Goal: Task Accomplishment & Management: Use online tool/utility

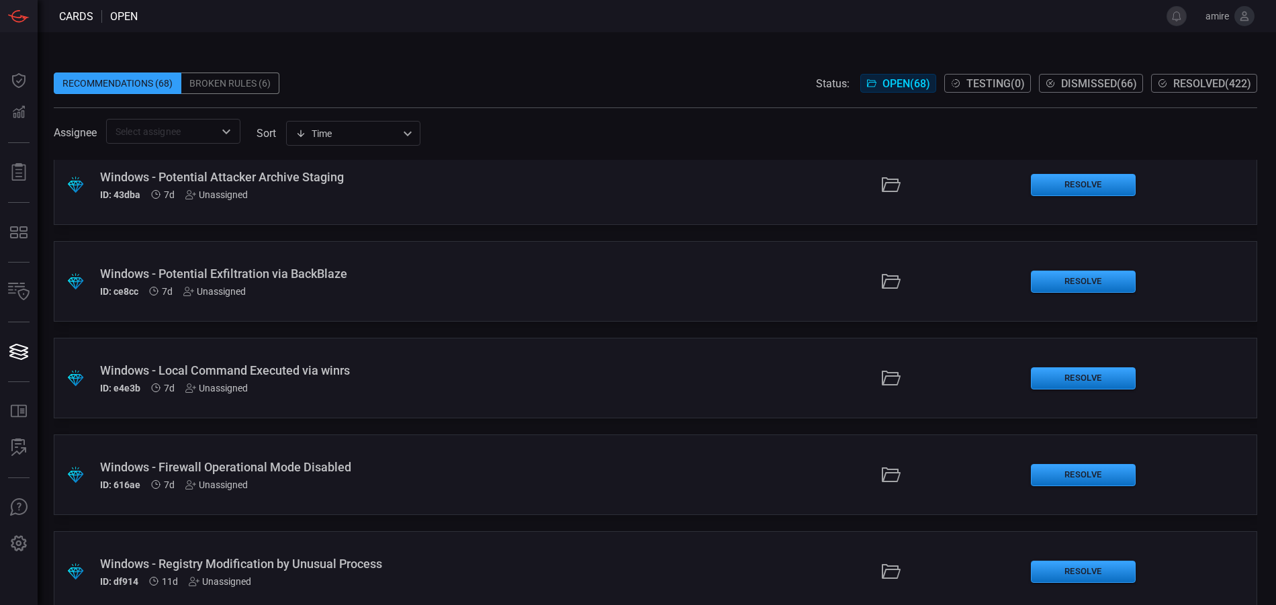
scroll to position [403, 0]
click at [564, 363] on div ".suggested_cards_icon{fill:url(#suggested_cards_icon);} Windows - Local Command…" at bounding box center [655, 377] width 1203 height 81
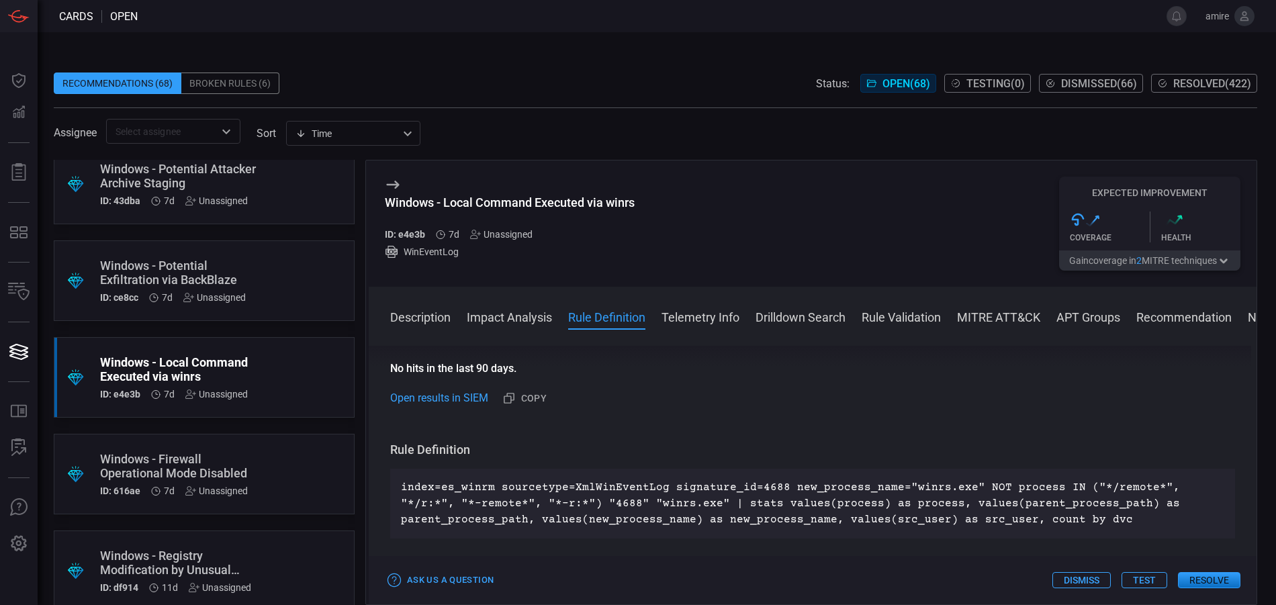
scroll to position [470, 0]
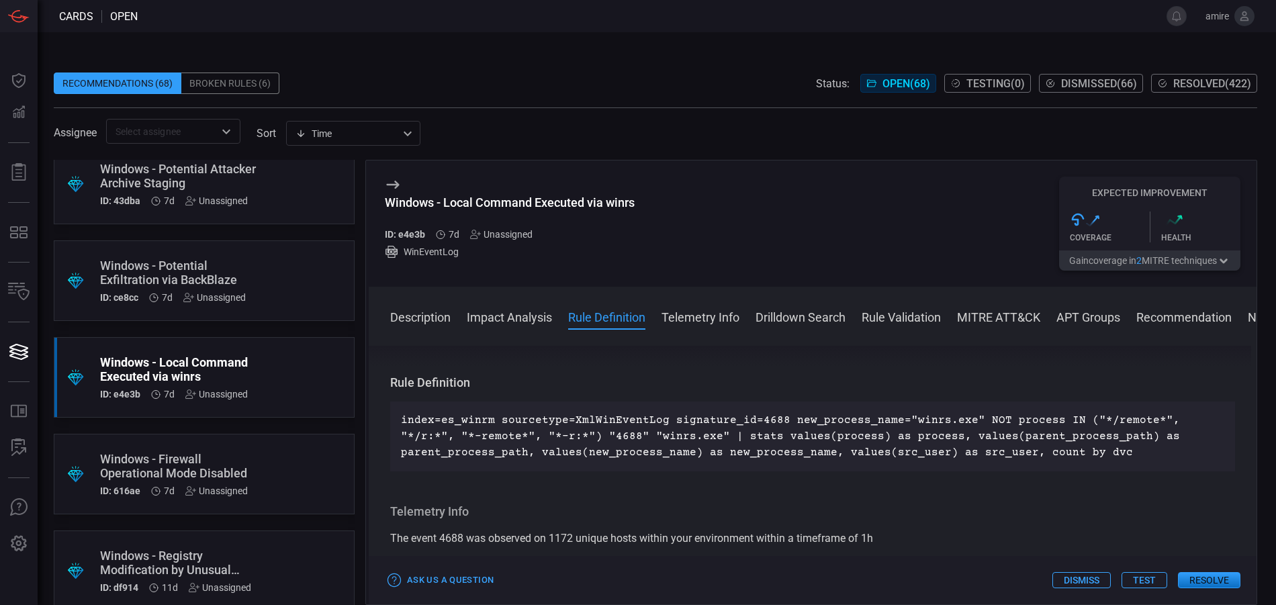
click at [1200, 582] on button "Resolve" at bounding box center [1209, 580] width 62 height 16
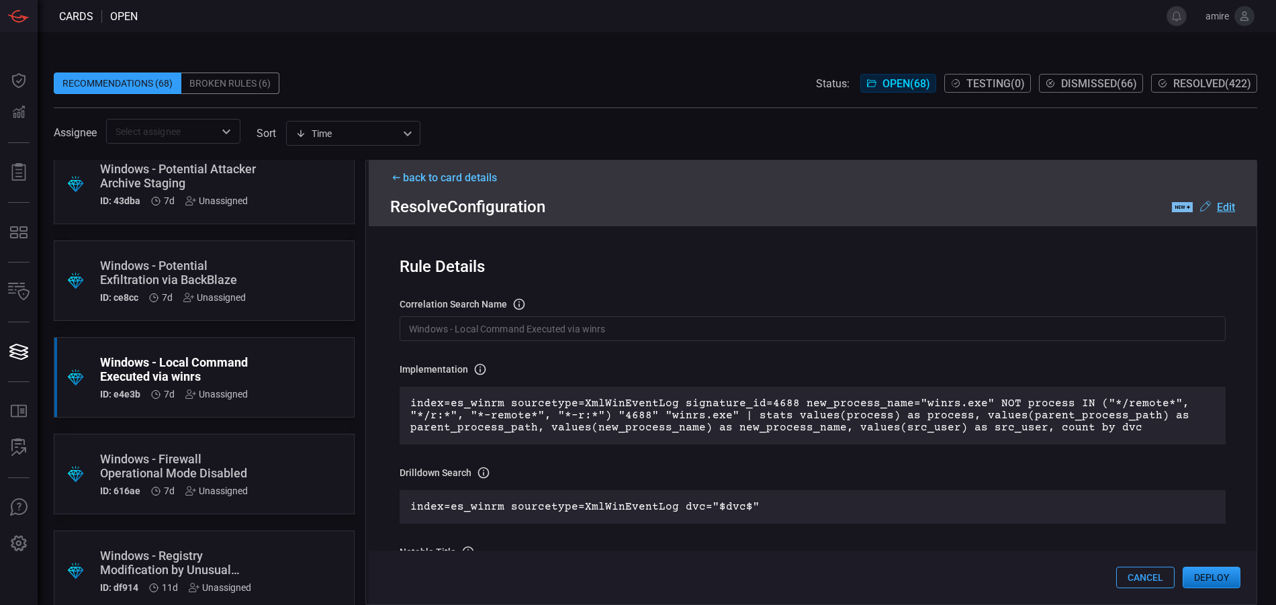
click at [244, 472] on div "Windows - Firewall Operational Mode Disabled" at bounding box center [178, 466] width 157 height 28
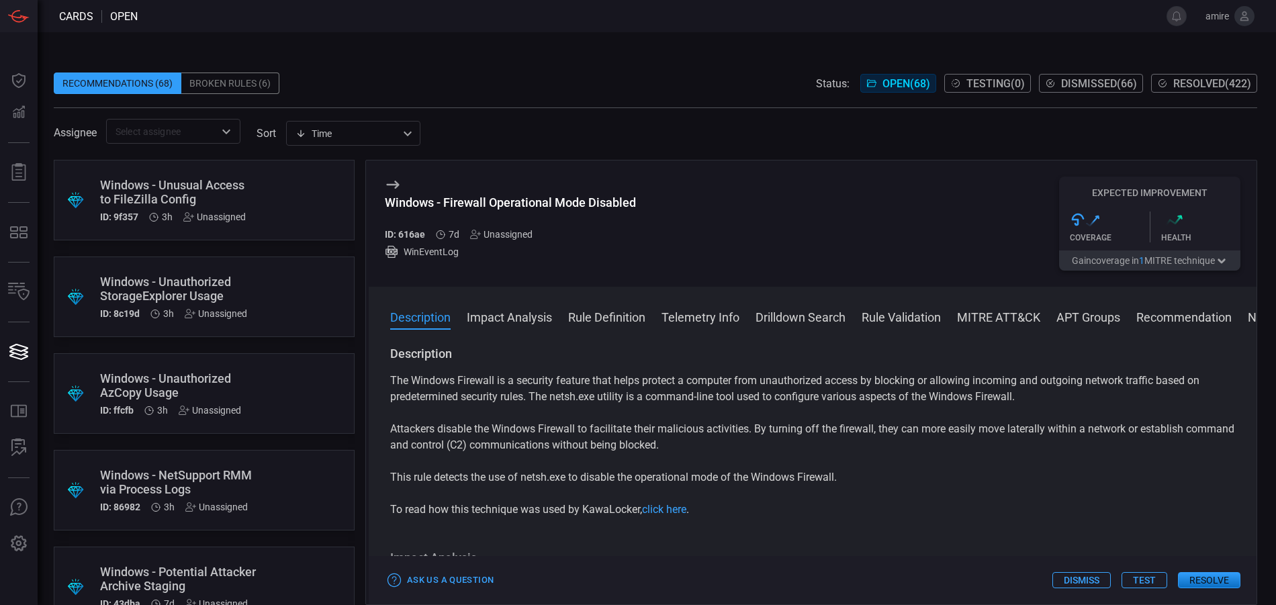
click at [288, 210] on div ".suggested_cards_icon{fill:url(#suggested_cards_icon);} Windows - Unusual Acces…" at bounding box center [204, 200] width 301 height 81
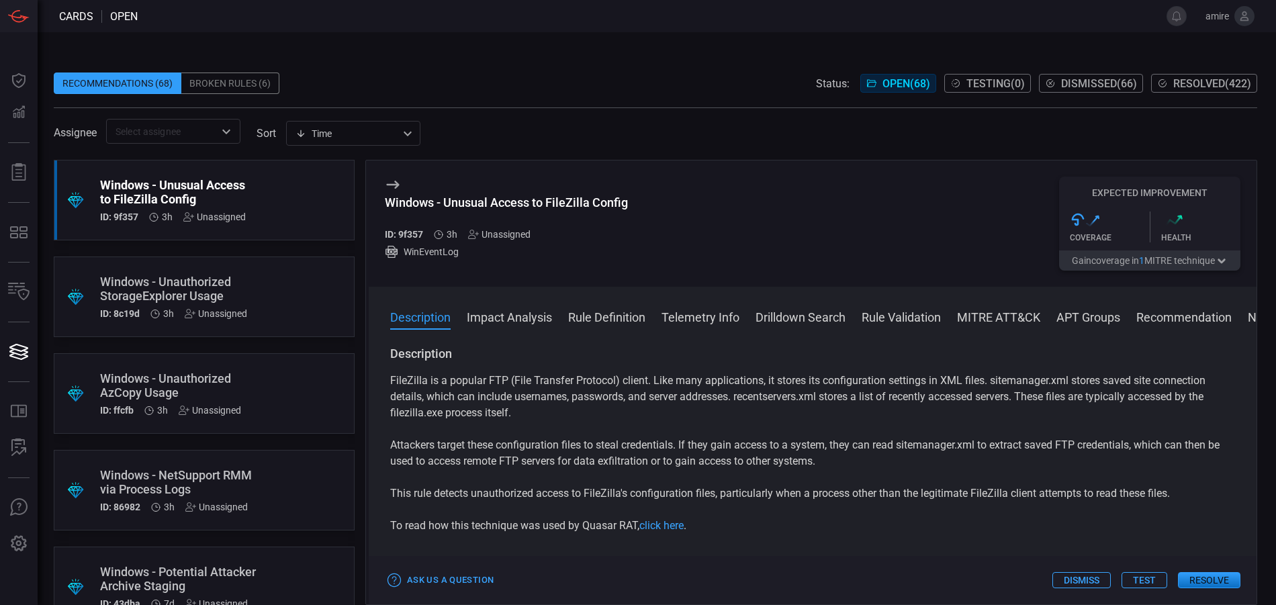
click at [1076, 580] on button "Dismiss" at bounding box center [1081, 580] width 58 height 16
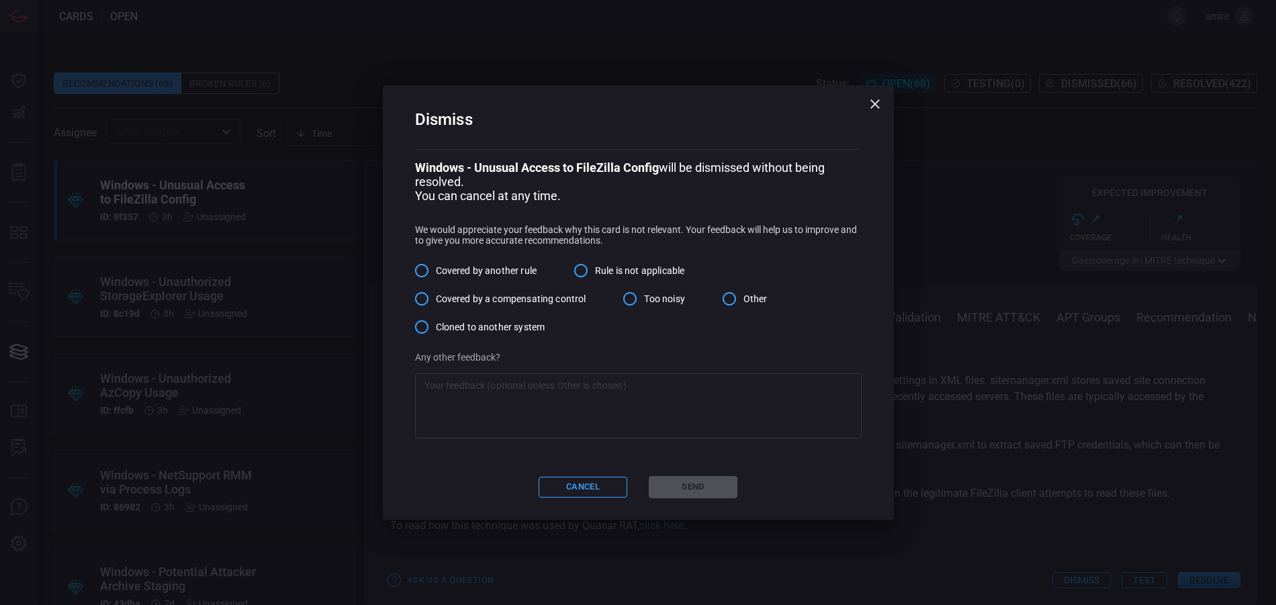
click at [518, 273] on span "Covered by another rule" at bounding box center [486, 271] width 101 height 14
click at [436, 273] on input "Covered by another rule" at bounding box center [422, 271] width 28 height 28
click at [707, 488] on button "Send" at bounding box center [693, 487] width 89 height 22
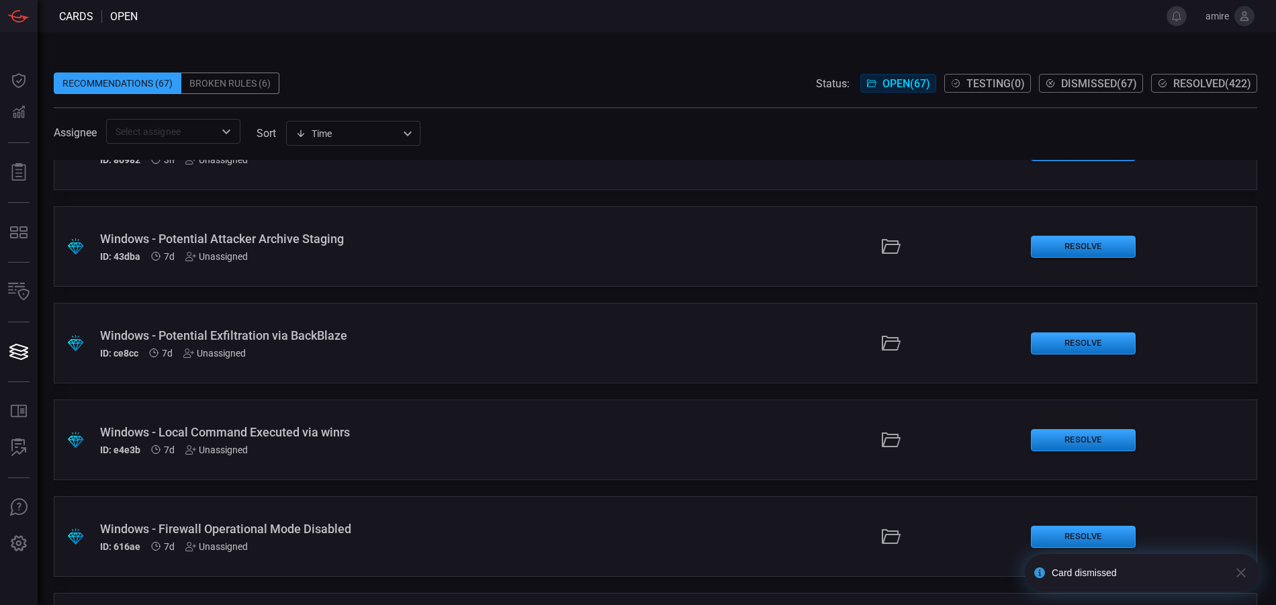
scroll to position [269, 0]
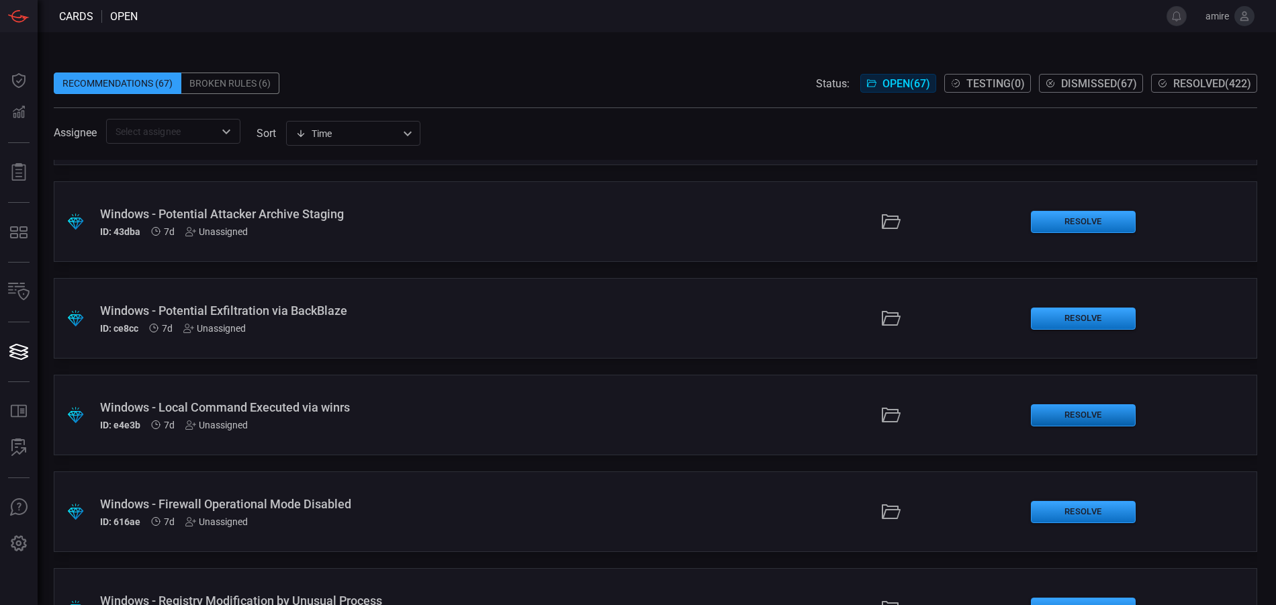
click at [1074, 416] on button "Resolve" at bounding box center [1083, 415] width 105 height 22
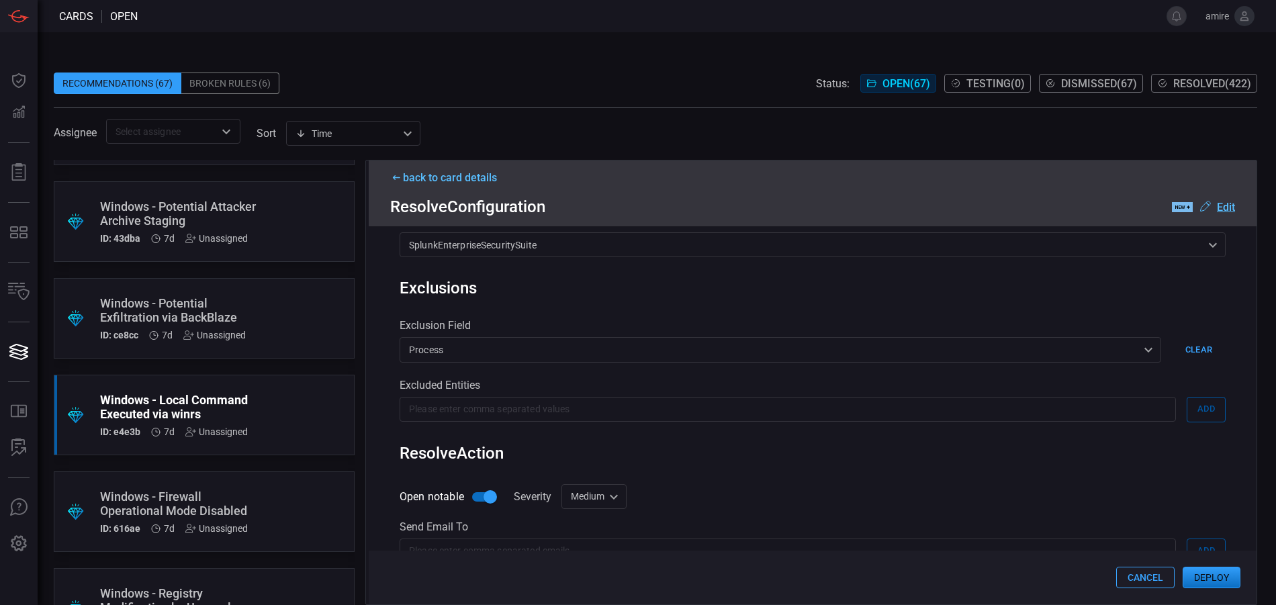
scroll to position [537, 0]
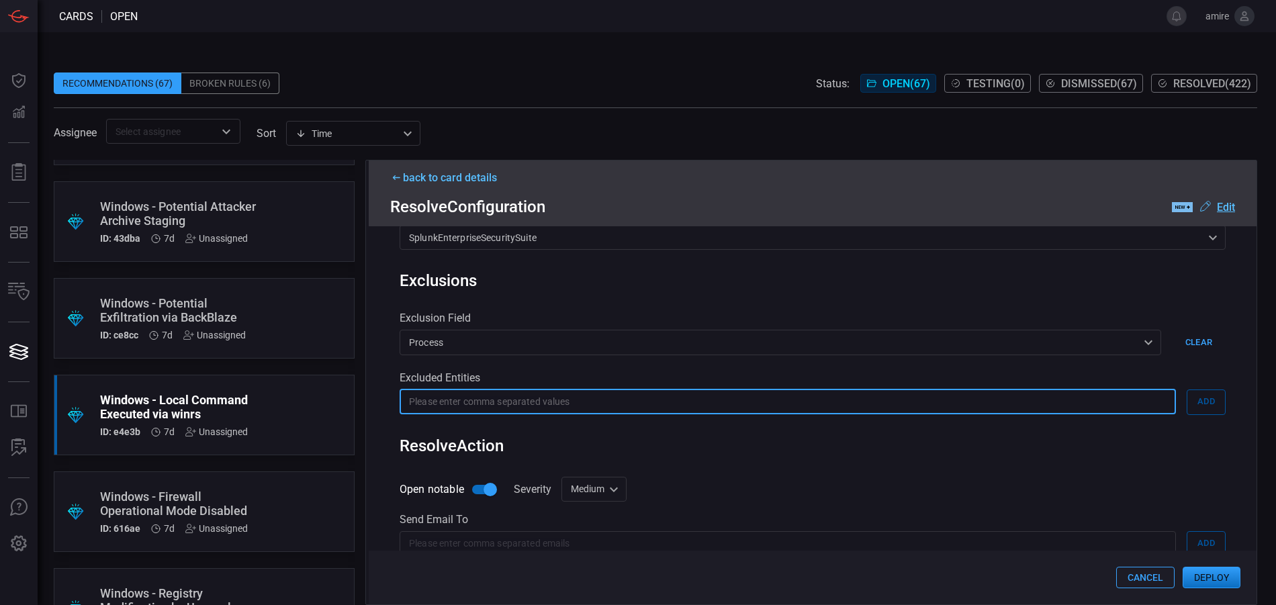
click at [831, 401] on input "text" at bounding box center [788, 402] width 776 height 25
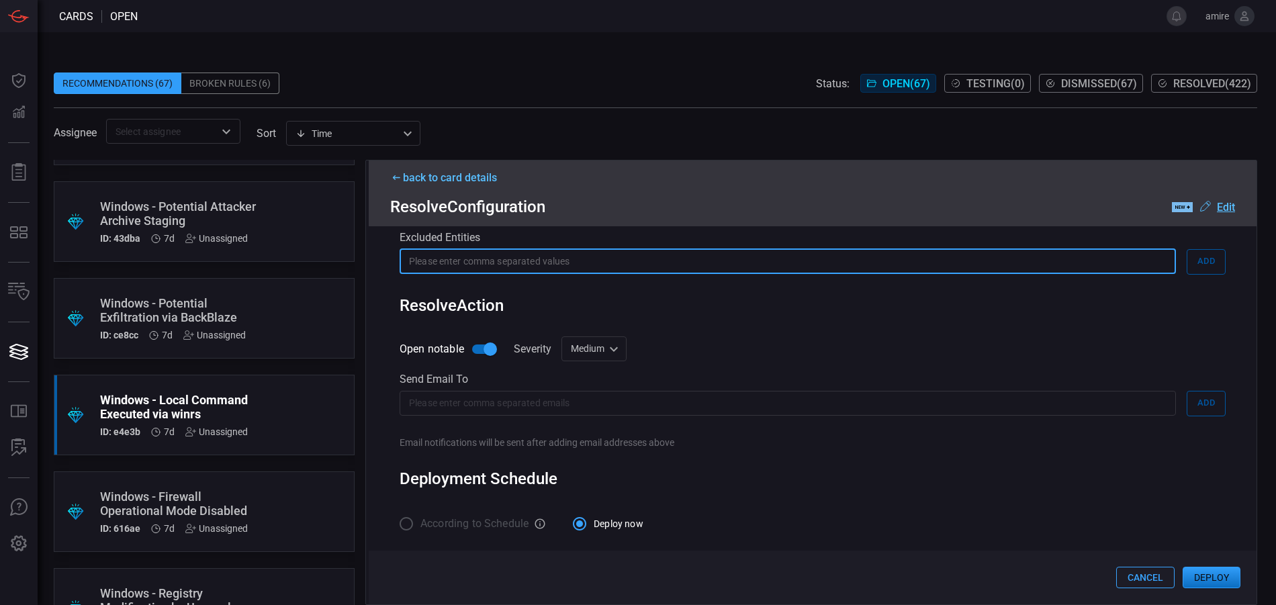
scroll to position [682, 0]
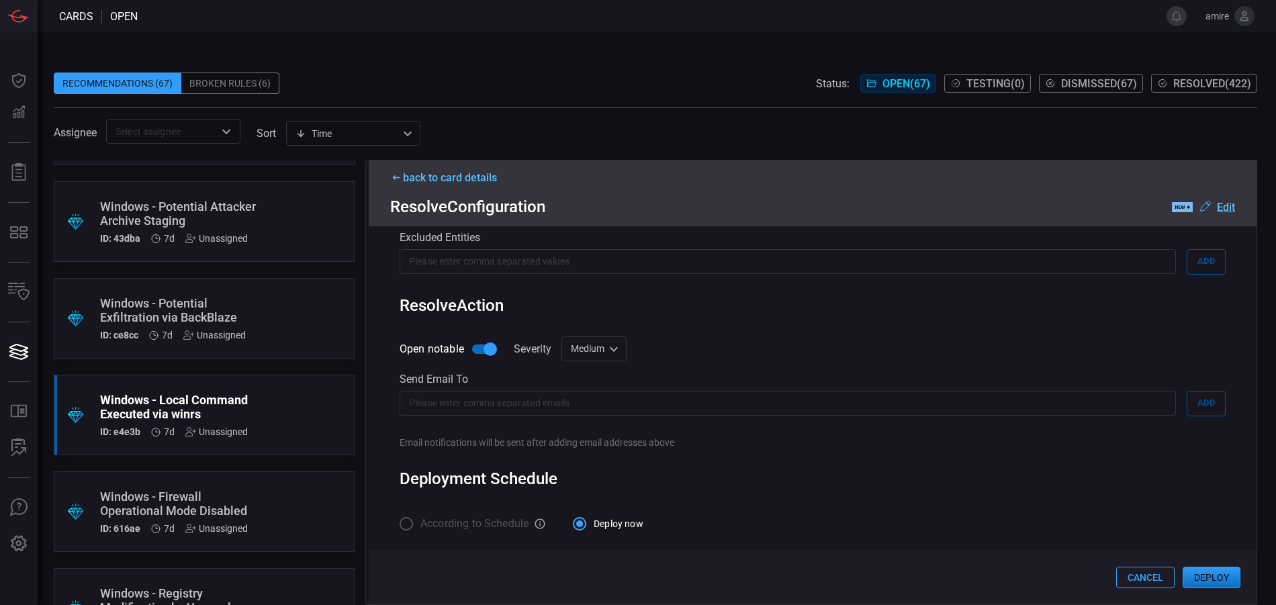
click at [1211, 577] on button "Deploy" at bounding box center [1212, 577] width 58 height 21
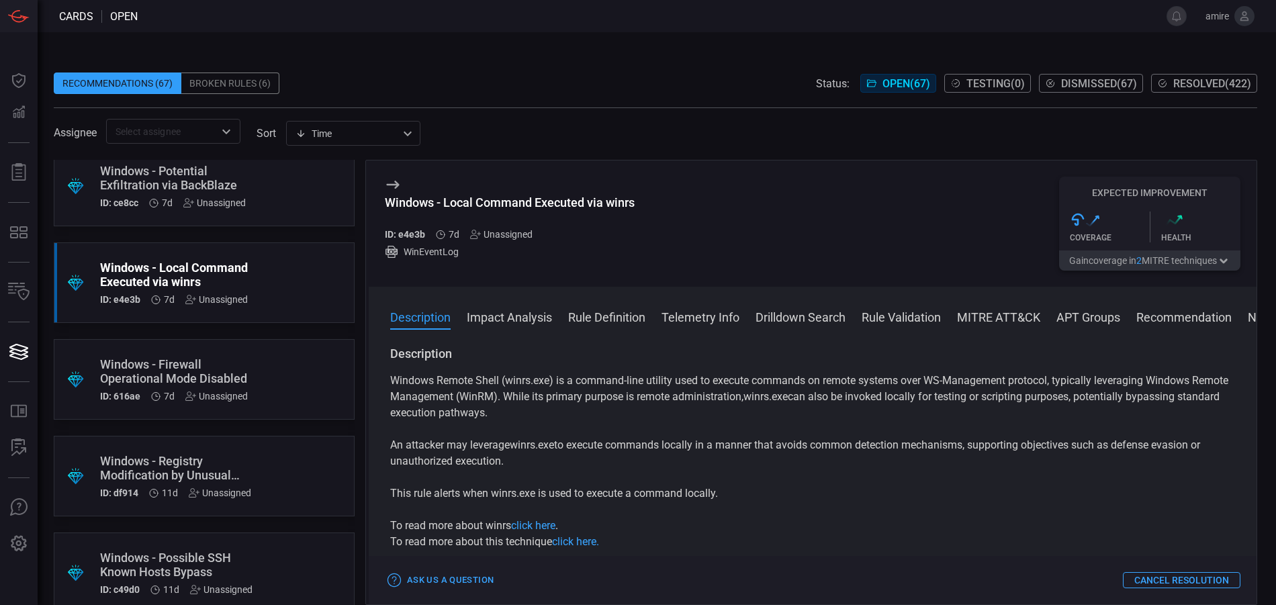
scroll to position [403, 0]
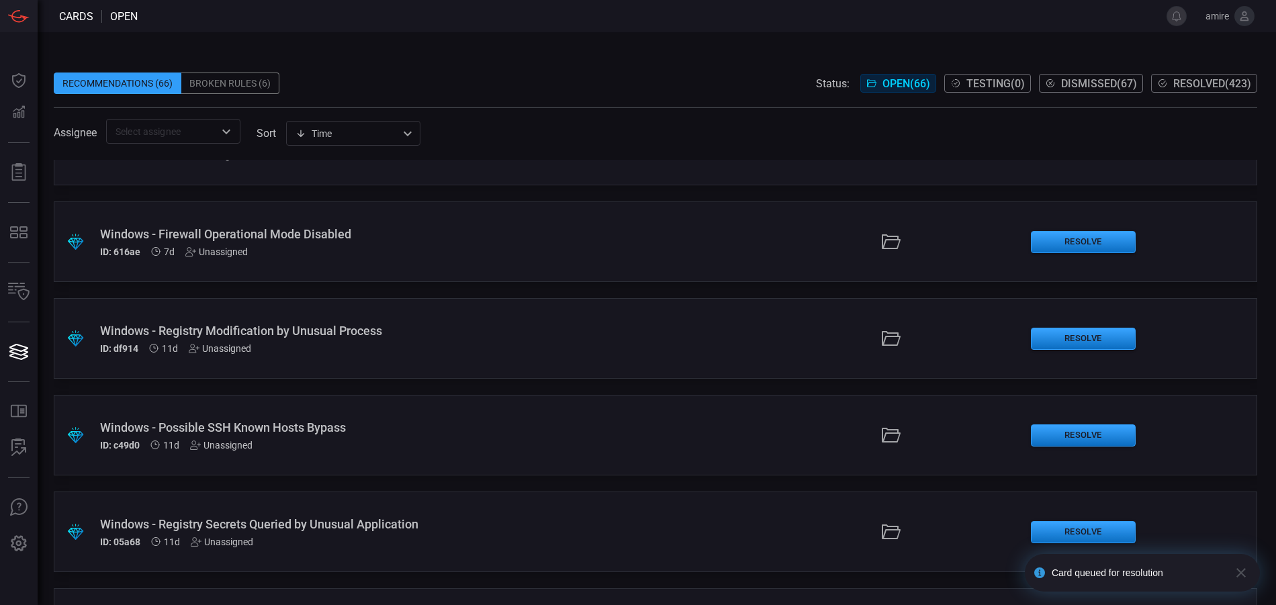
scroll to position [470, 0]
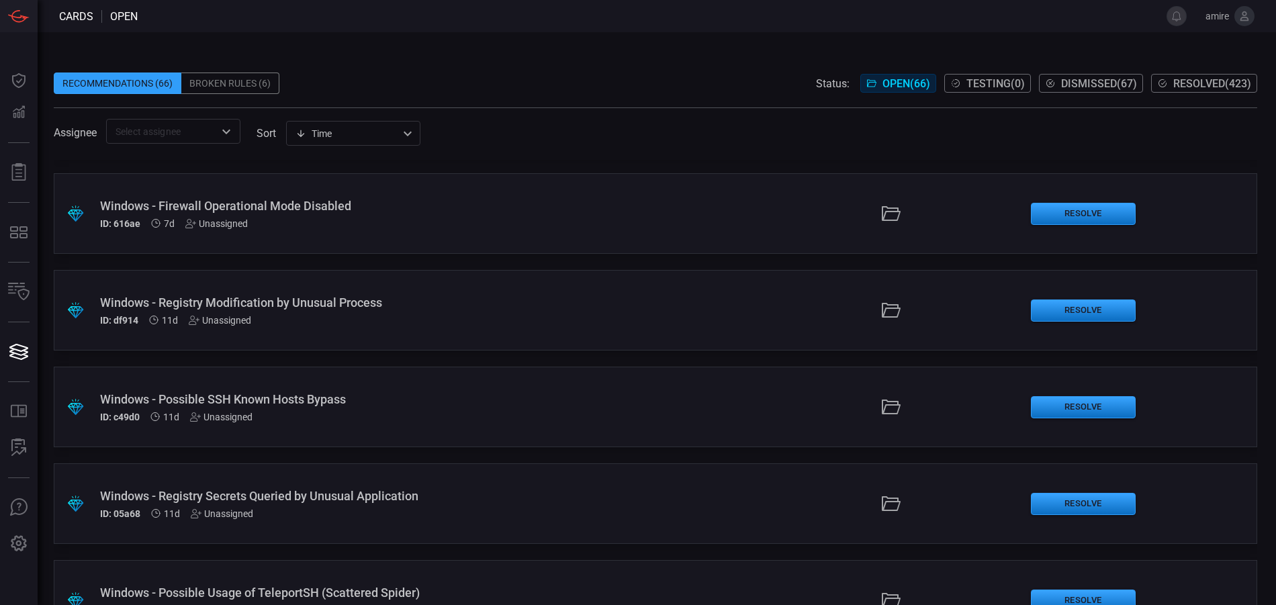
click at [270, 381] on div ".suggested_cards_icon{fill:url(#suggested_cards_icon);} Windows - Possible SSH …" at bounding box center [655, 407] width 1203 height 81
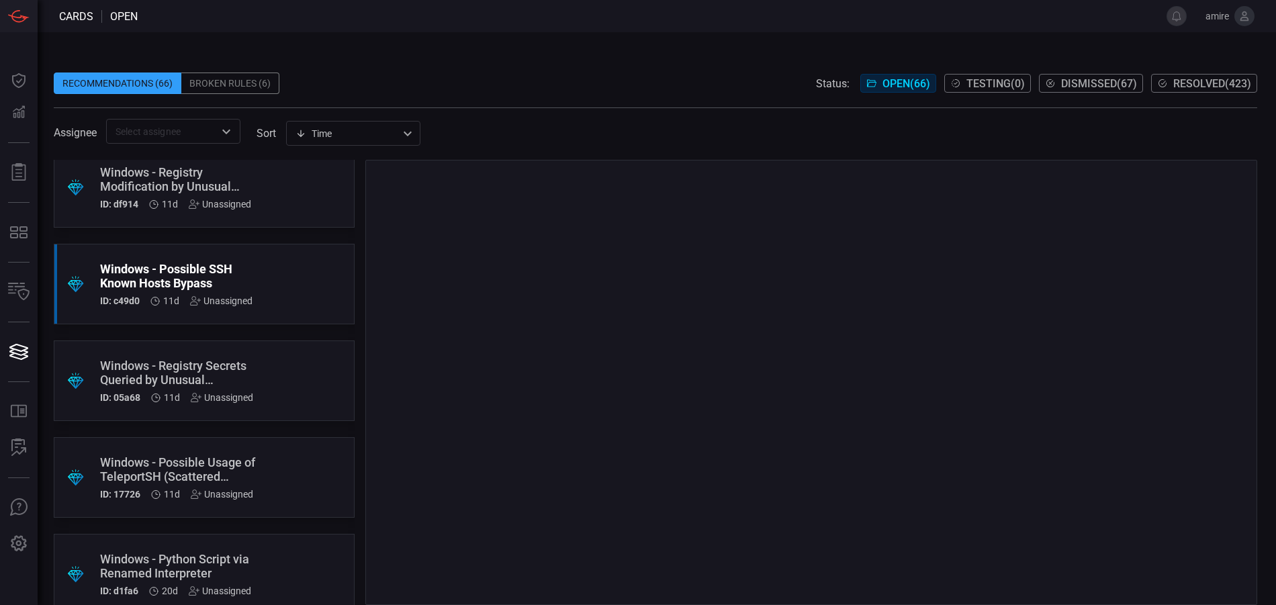
scroll to position [604, 0]
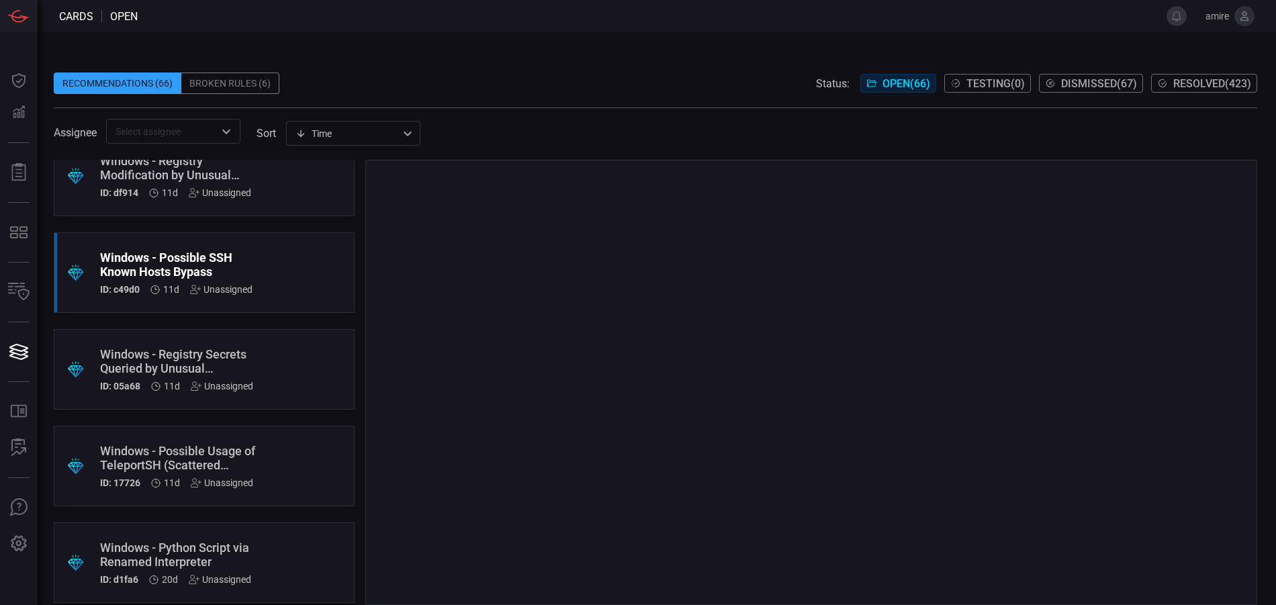
click at [178, 359] on div "Windows - Registry Secrets Queried by Unusual Application" at bounding box center [178, 361] width 157 height 28
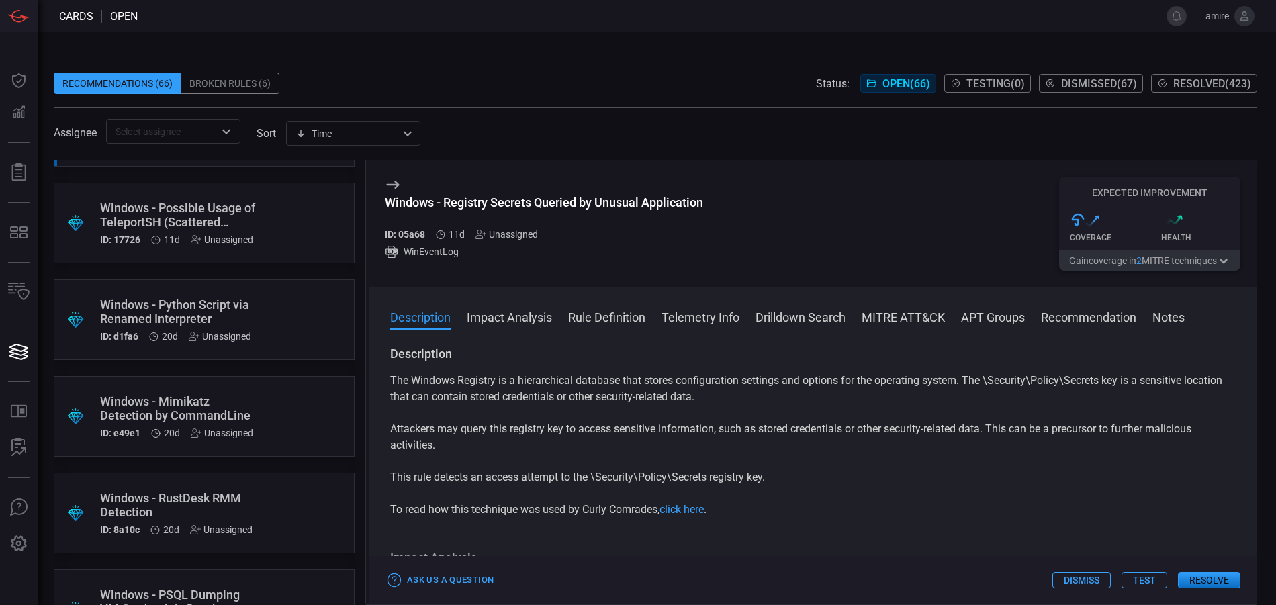
scroll to position [873, 0]
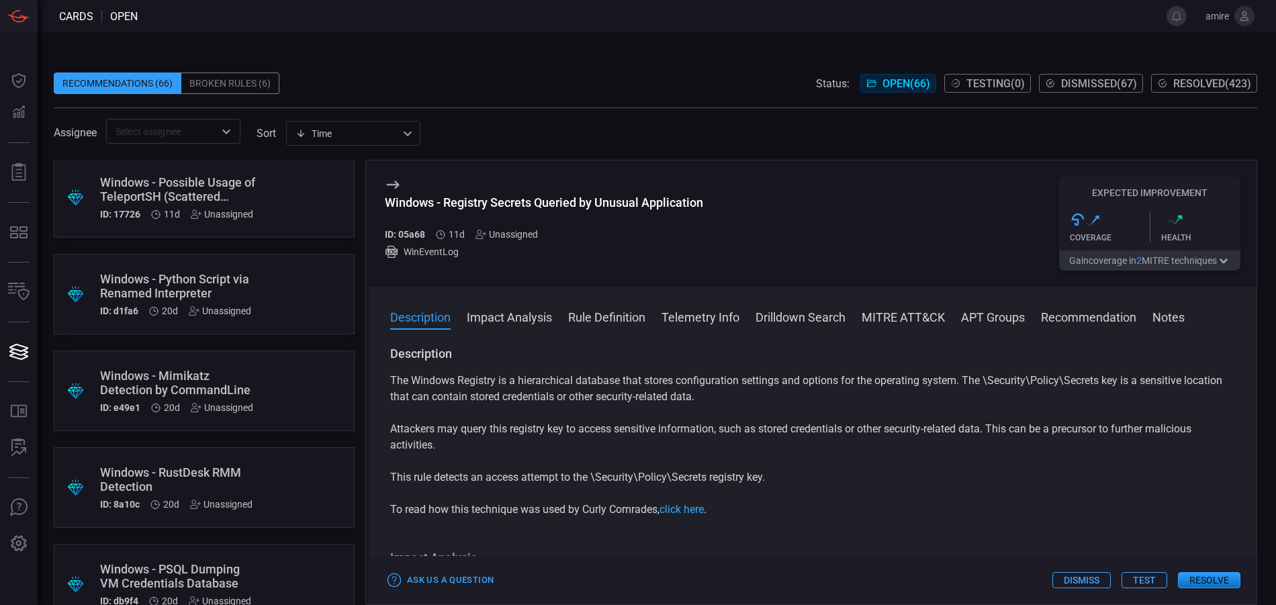
click at [277, 371] on div ".suggested_cards_icon{fill:url(#suggested_cards_icon);} Windows - Mimikatz Dete…" at bounding box center [204, 391] width 301 height 81
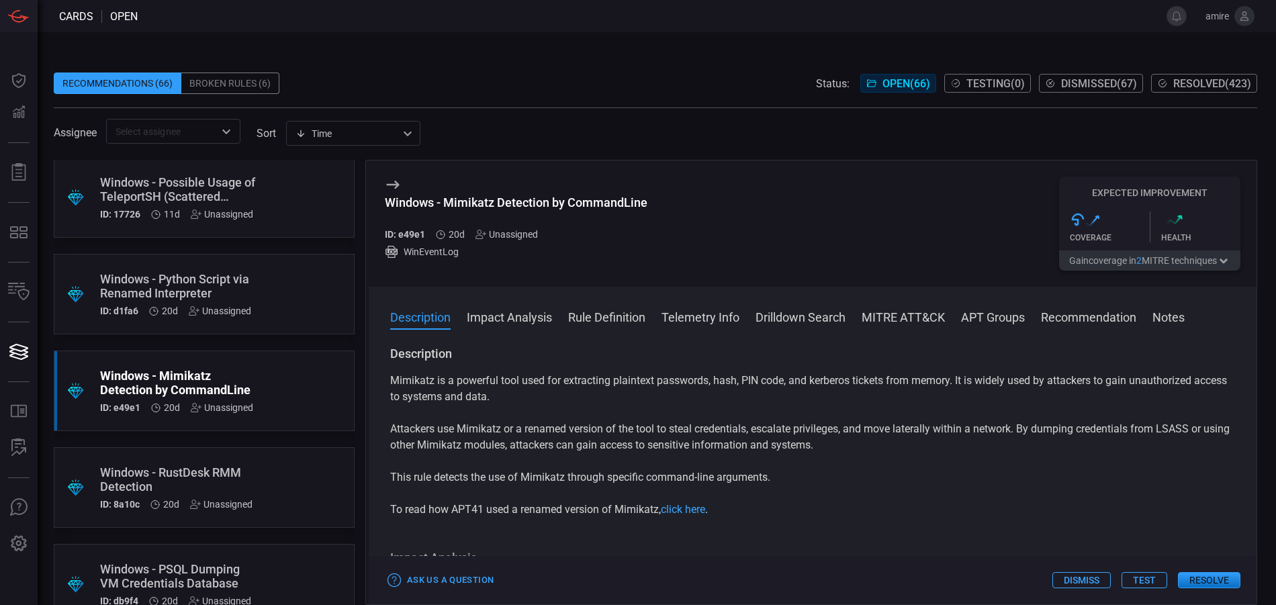
click at [1091, 580] on button "Dismiss" at bounding box center [1081, 580] width 58 height 16
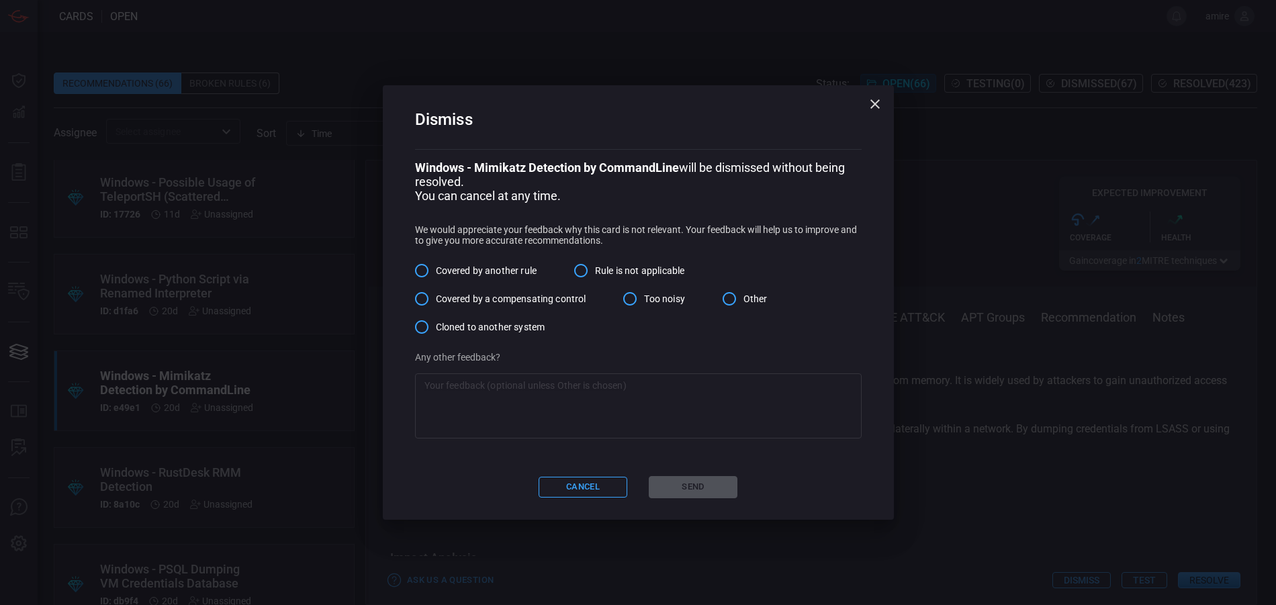
click at [492, 267] on span "Covered by another rule" at bounding box center [486, 271] width 101 height 14
click at [436, 267] on input "Covered by another rule" at bounding box center [422, 271] width 28 height 28
click at [685, 494] on button "Send" at bounding box center [693, 487] width 89 height 22
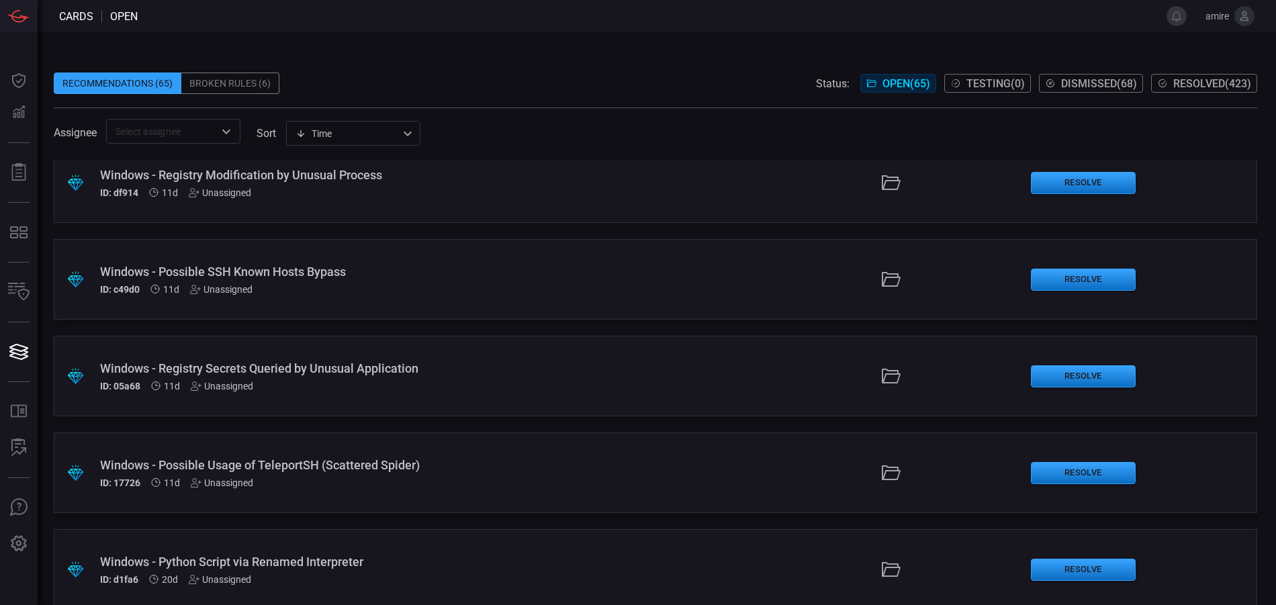
scroll to position [604, 0]
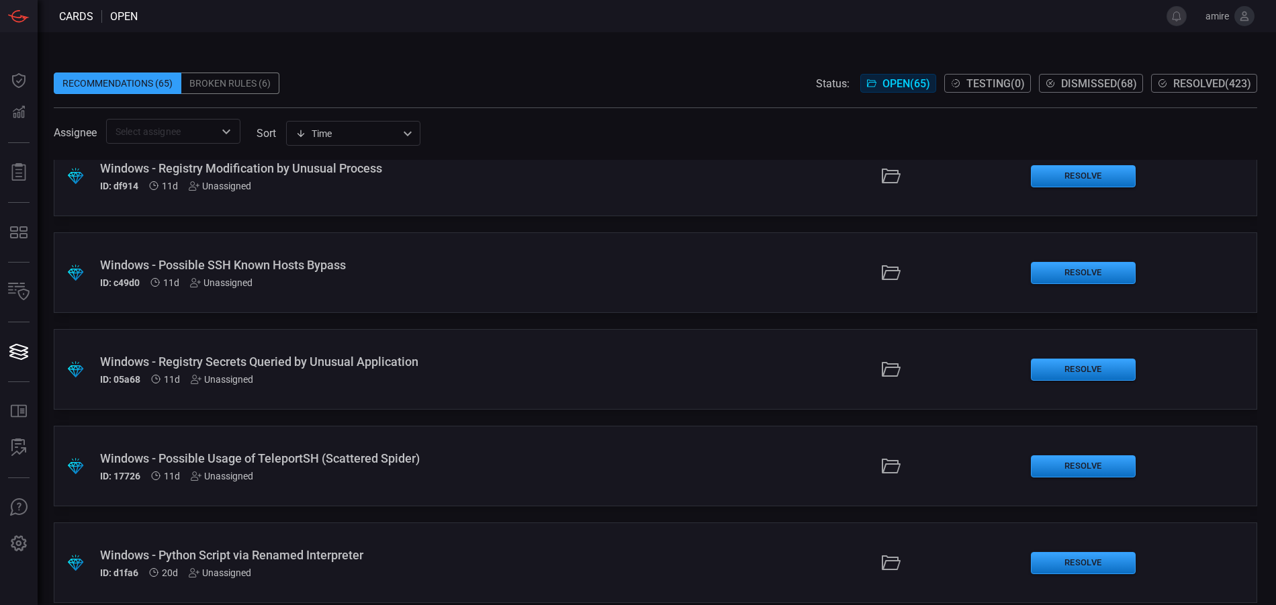
click at [577, 368] on div ".suggested_cards_icon{fill:url(#suggested_cards_icon);} Windows - Registry Secr…" at bounding box center [655, 369] width 1203 height 81
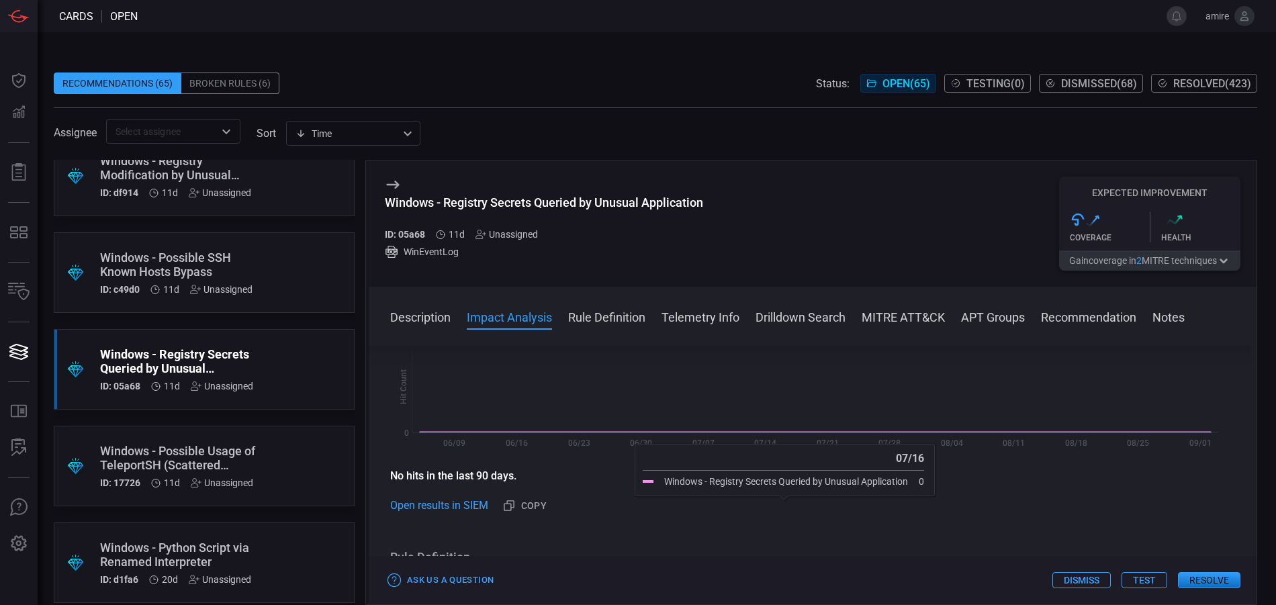
scroll to position [269, 0]
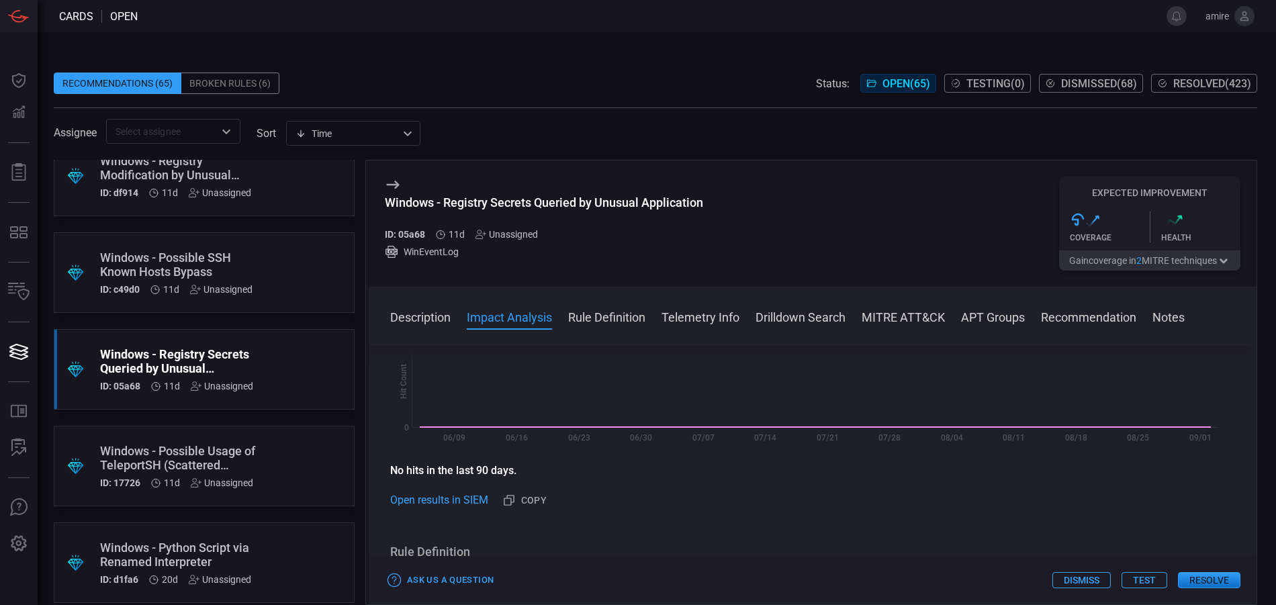
click at [1212, 579] on button "Resolve" at bounding box center [1209, 580] width 62 height 16
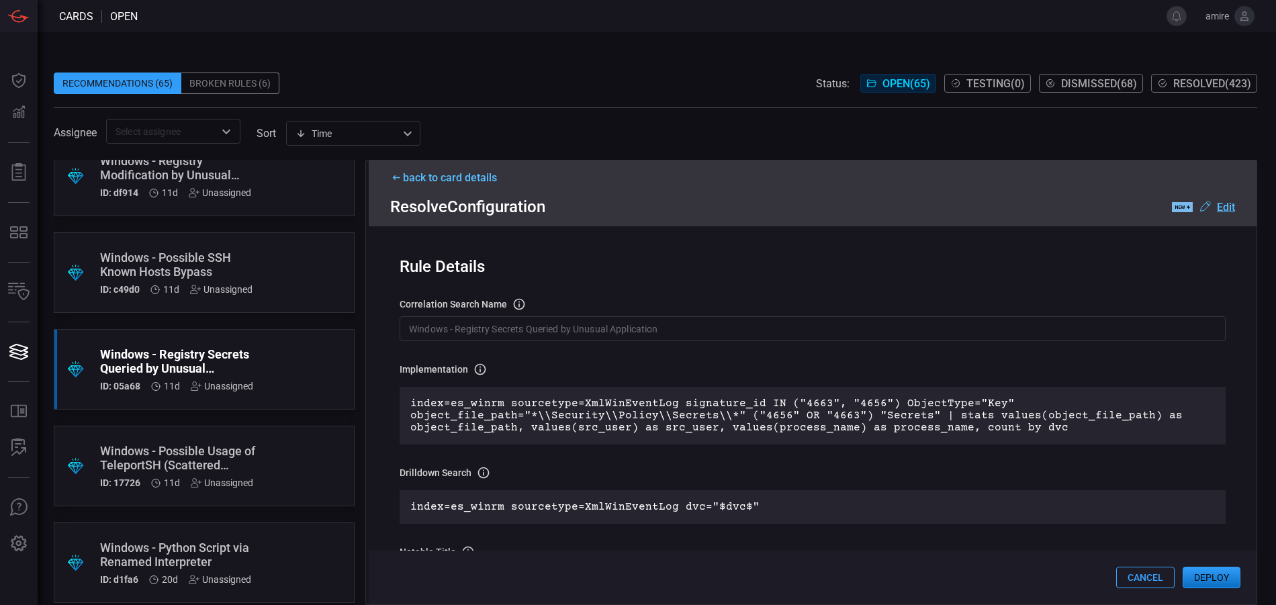
click at [1210, 578] on button "Deploy" at bounding box center [1212, 577] width 58 height 21
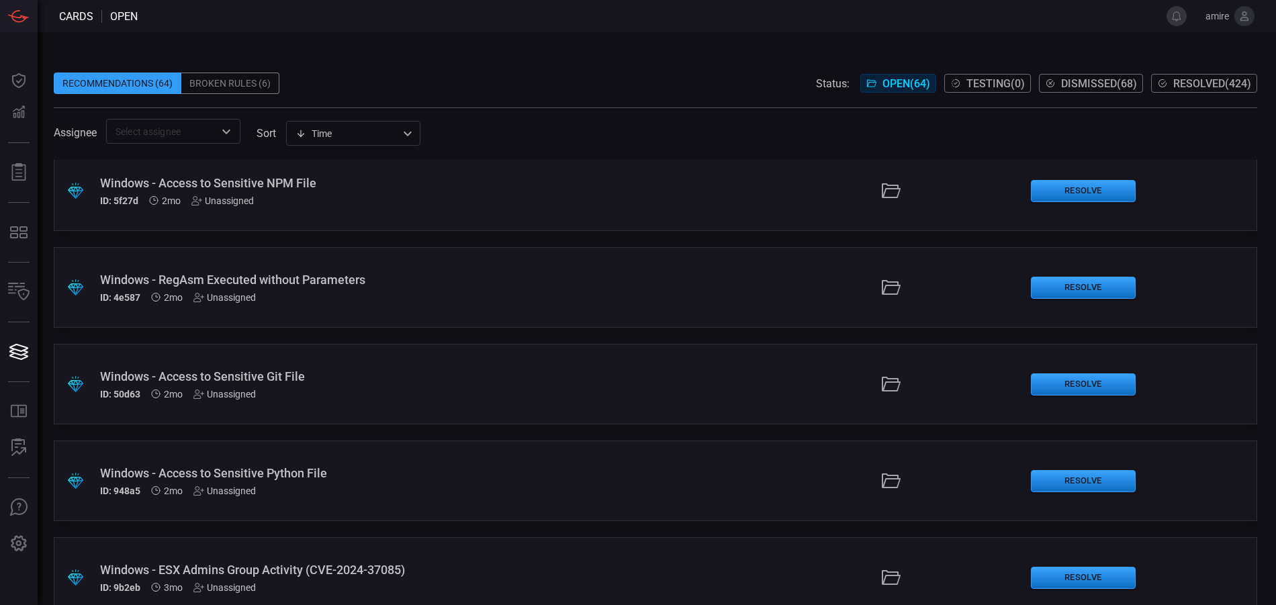
scroll to position [3492, 0]
